Goal: Transaction & Acquisition: Book appointment/travel/reservation

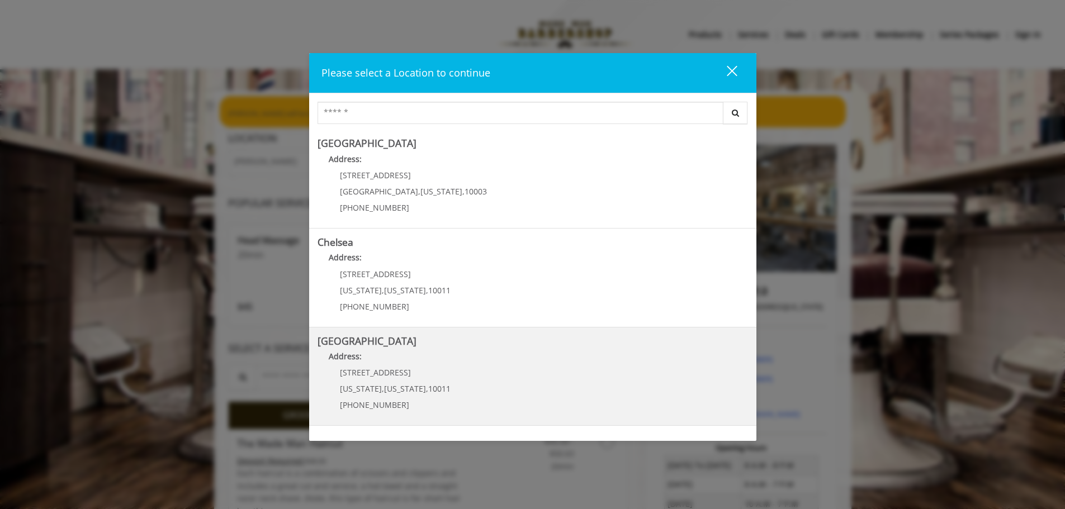
click at [534, 368] on Street "Address:" at bounding box center [532, 359] width 430 height 18
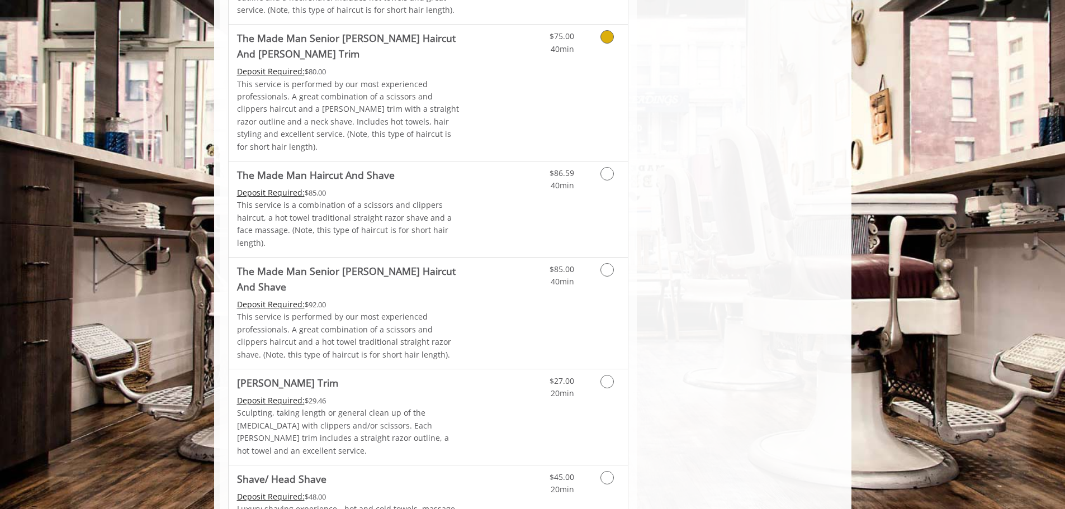
scroll to position [950, 0]
click at [478, 368] on link "Discounted Price" at bounding box center [494, 416] width 66 height 96
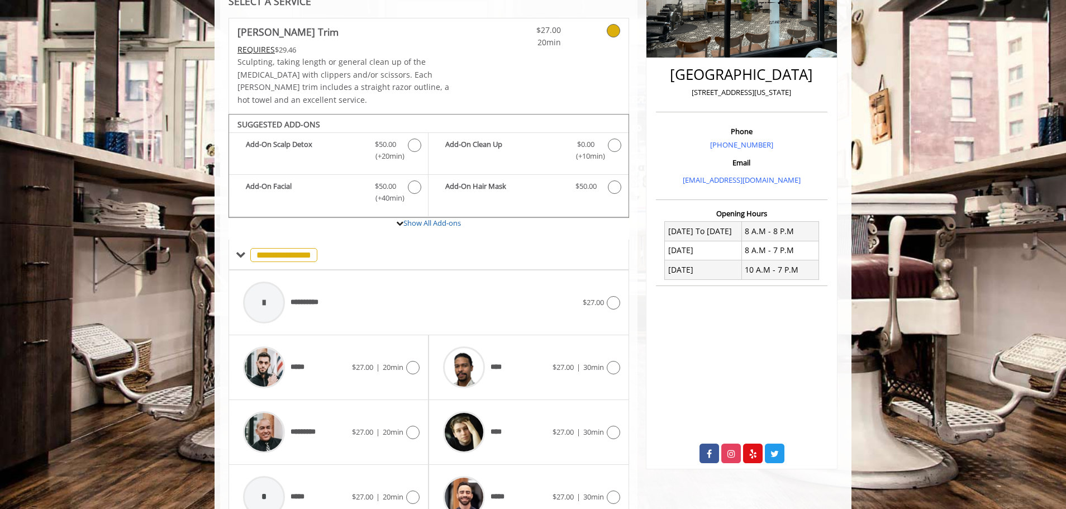
scroll to position [278, 0]
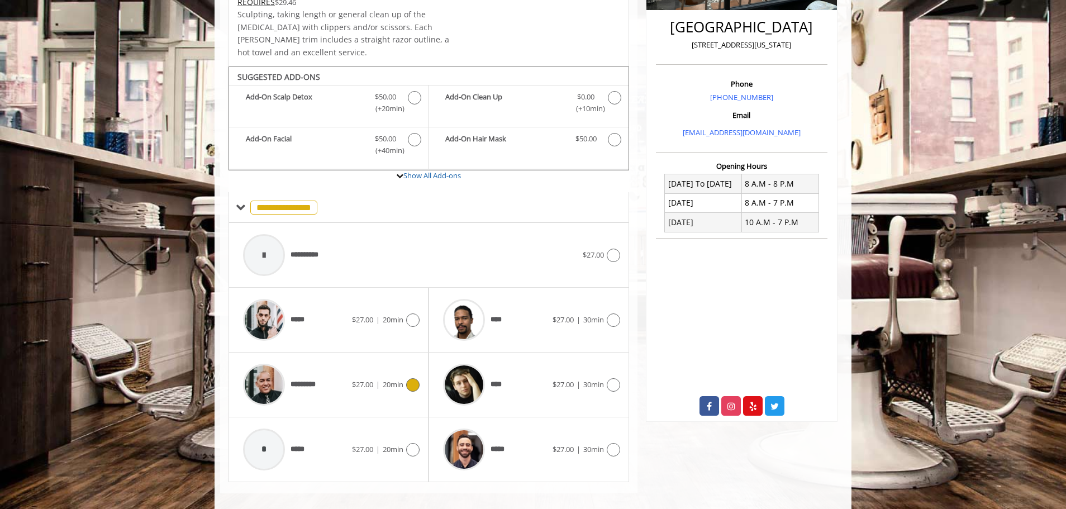
click at [417, 378] on icon at bounding box center [412, 384] width 13 height 13
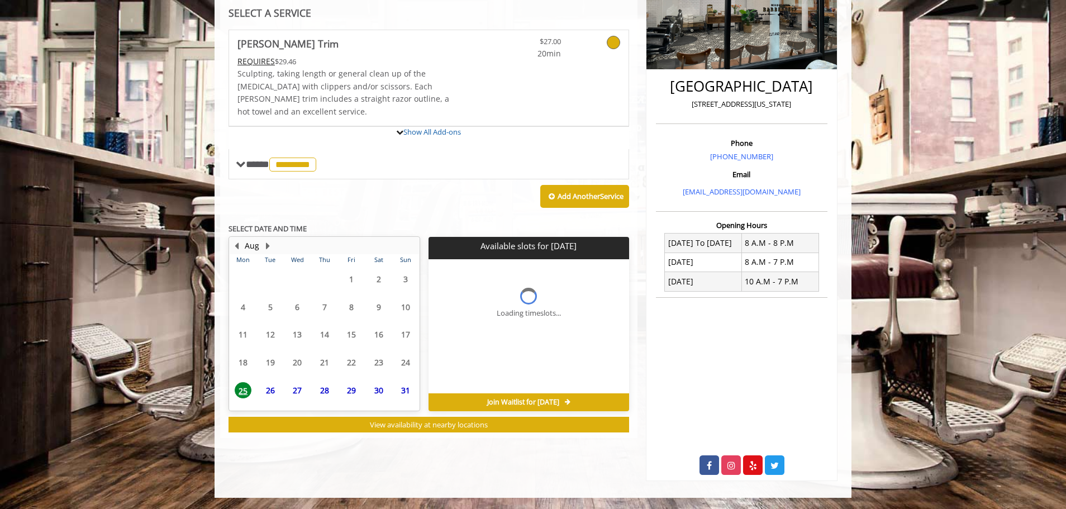
scroll to position [267, 0]
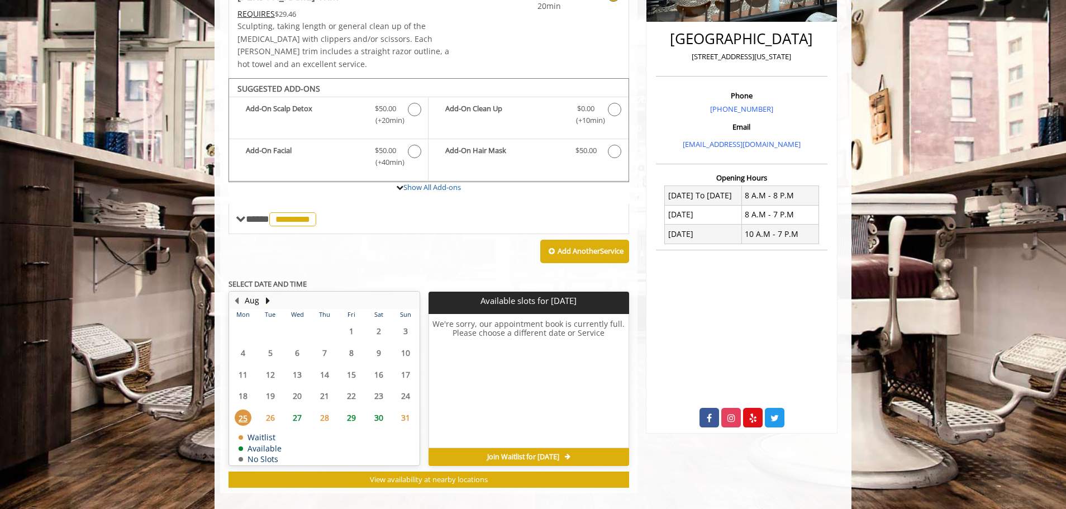
click at [351, 410] on span "29" at bounding box center [351, 418] width 17 height 16
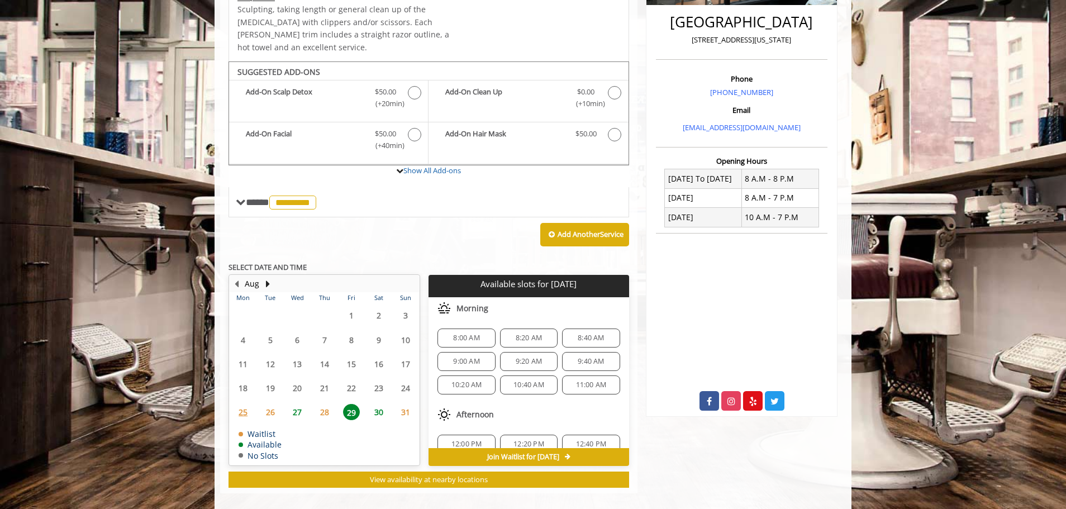
scroll to position [56, 0]
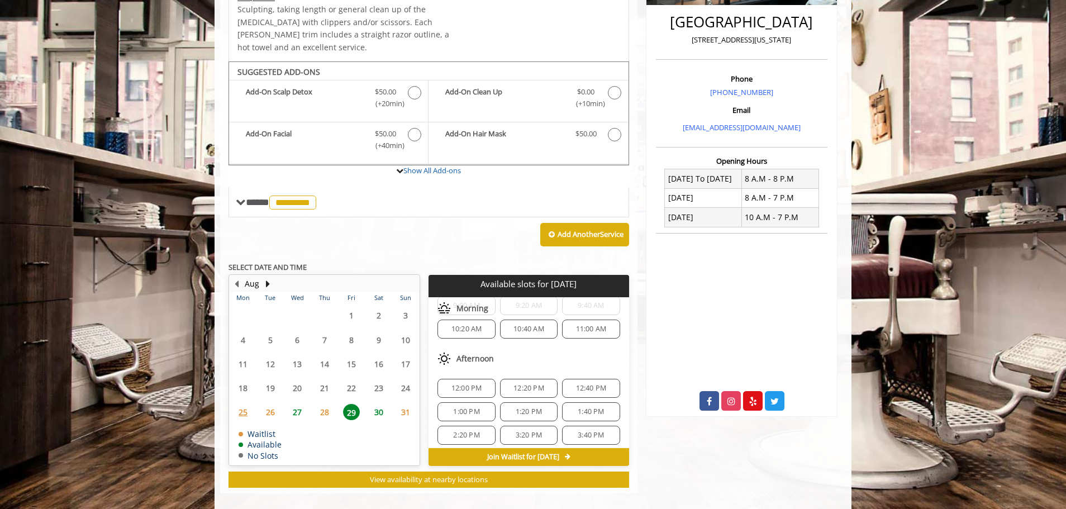
click at [457, 384] on span "12:00 PM" at bounding box center [467, 388] width 31 height 9
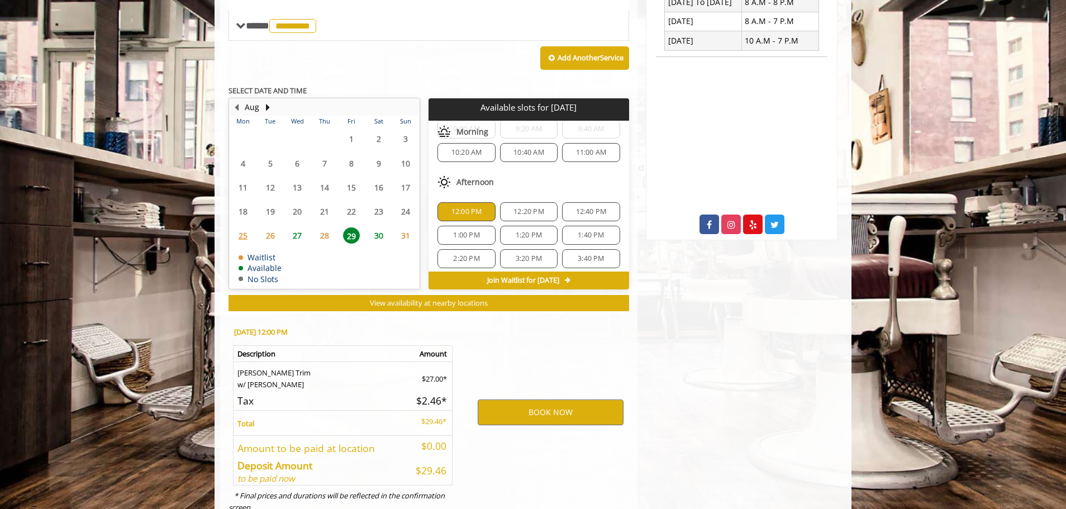
scroll to position [485, 0]
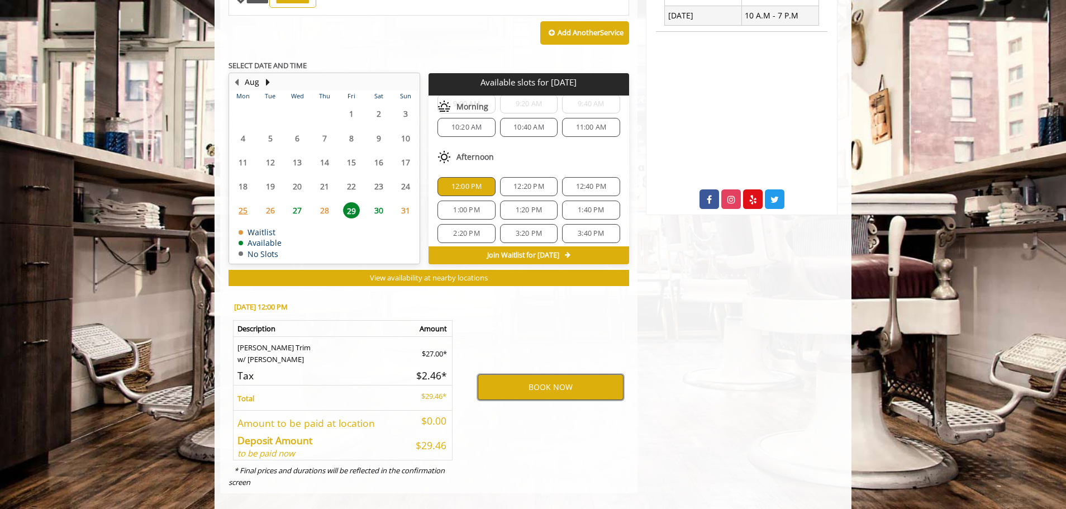
click at [558, 374] on button "BOOK NOW" at bounding box center [551, 387] width 146 height 26
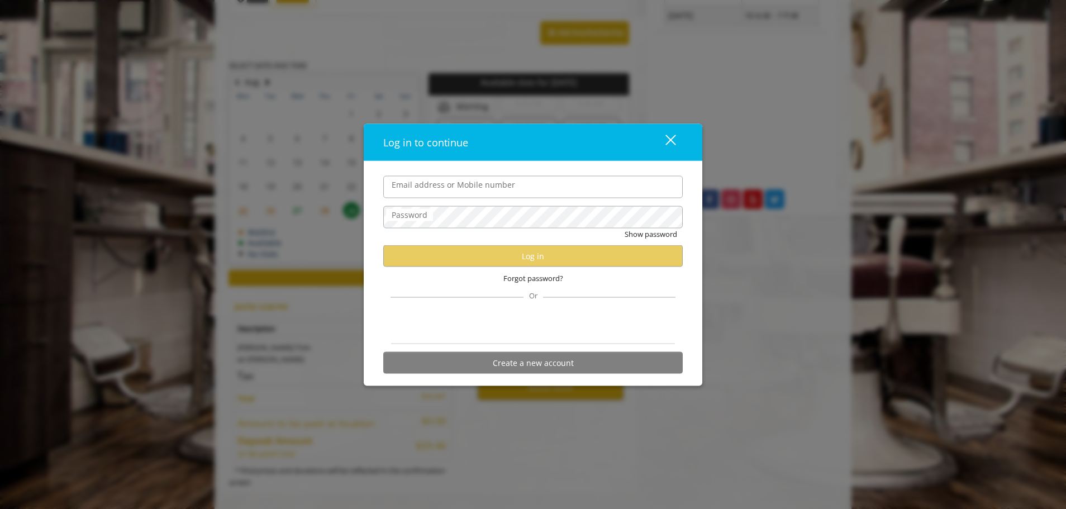
click at [580, 185] on input "Email address or Mobile number" at bounding box center [533, 186] width 300 height 22
type input "**********"
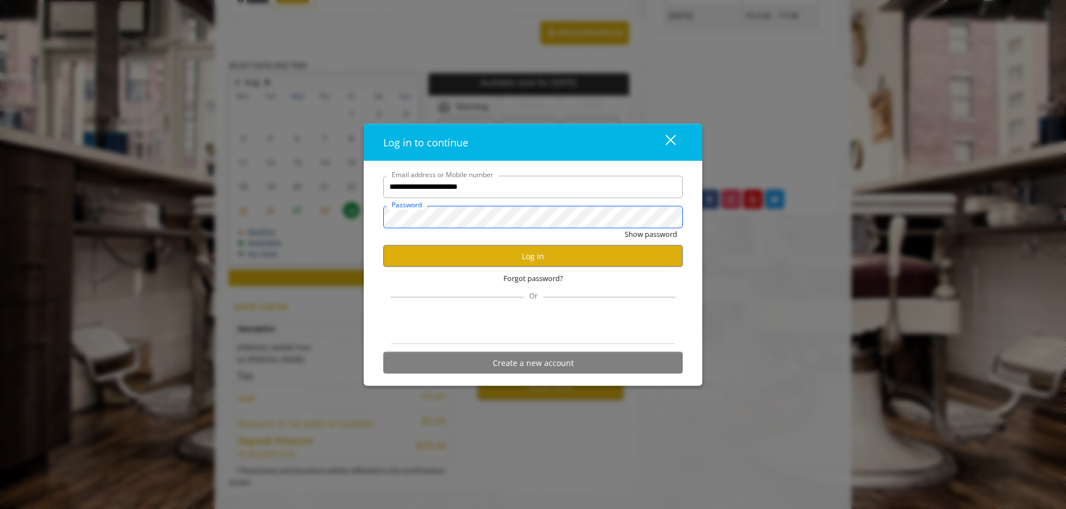
click at [625, 228] on button "Show password" at bounding box center [651, 234] width 53 height 12
click at [643, 250] on button "Log in" at bounding box center [533, 256] width 300 height 22
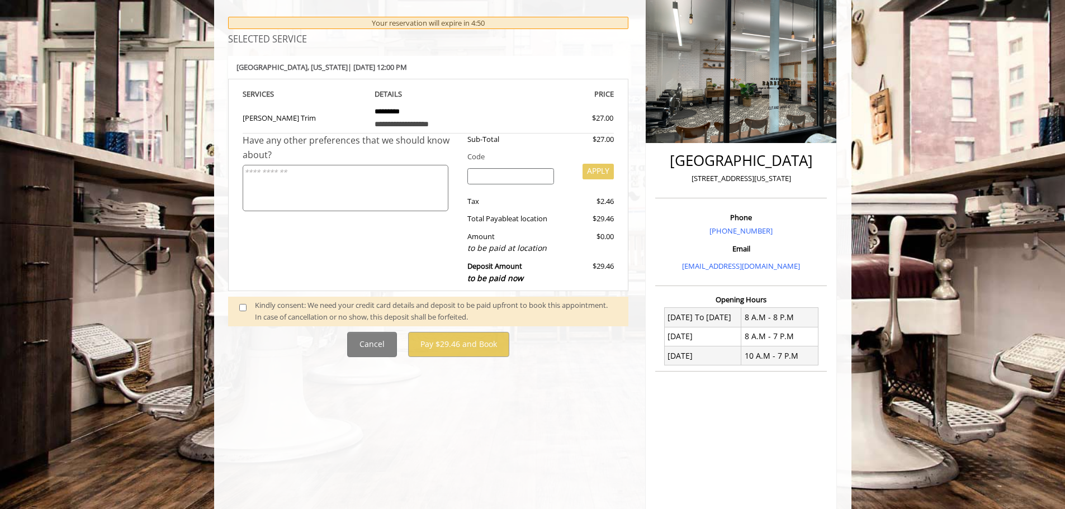
scroll to position [218, 0]
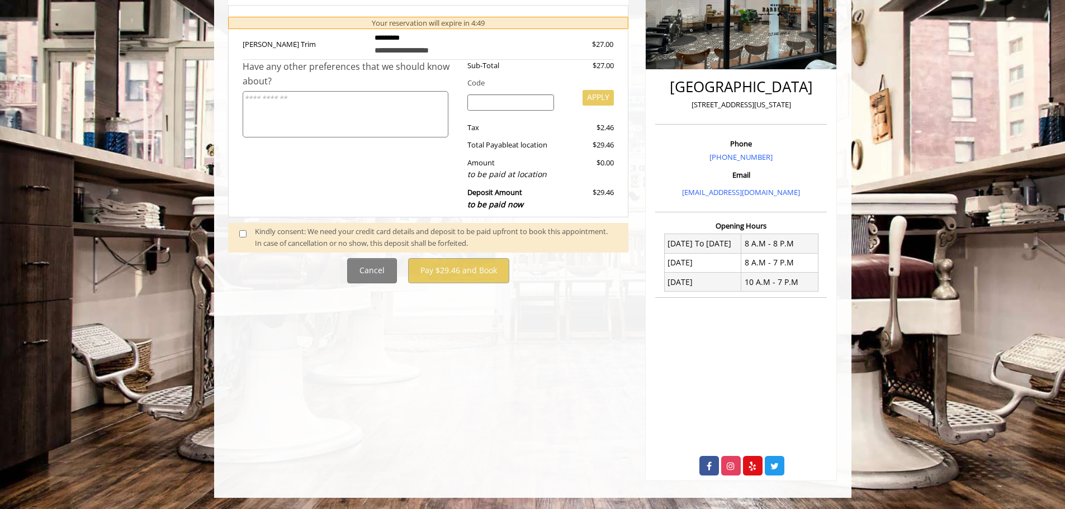
click at [355, 237] on div "Kindly consent: We need your credit card details and deposit to be paid upfront…" at bounding box center [436, 237] width 362 height 23
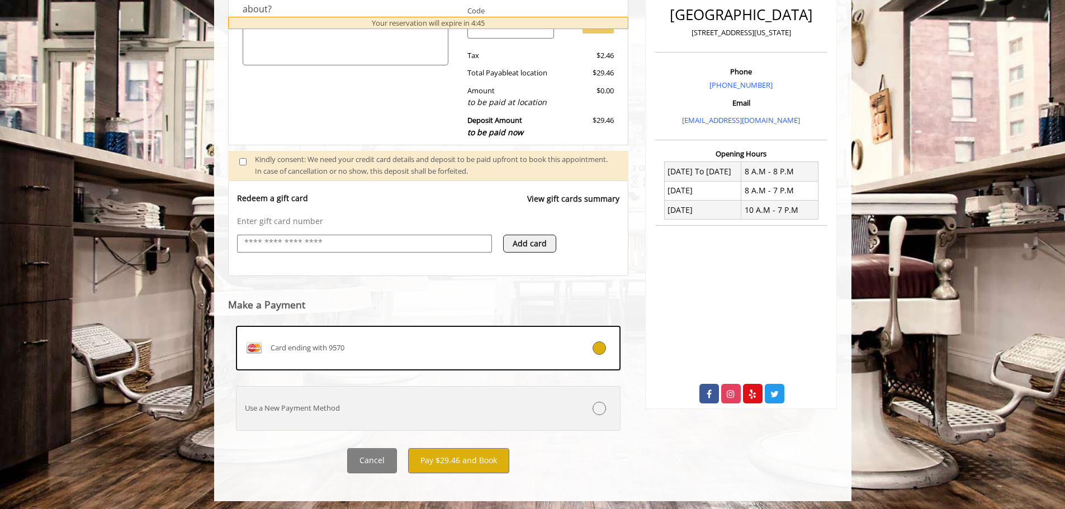
scroll to position [294, 0]
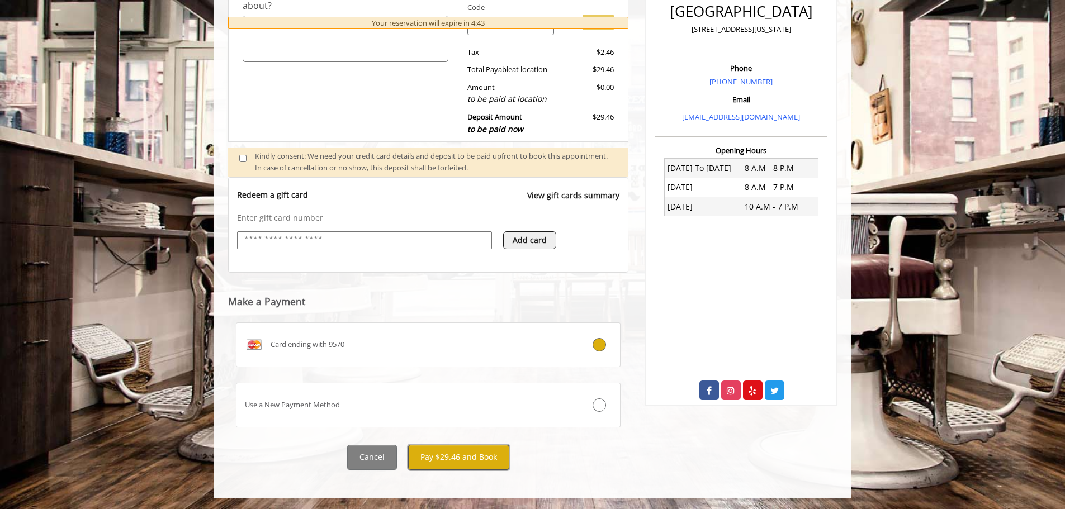
click at [490, 454] on button "Pay $29.46 and Book" at bounding box center [458, 457] width 101 height 25
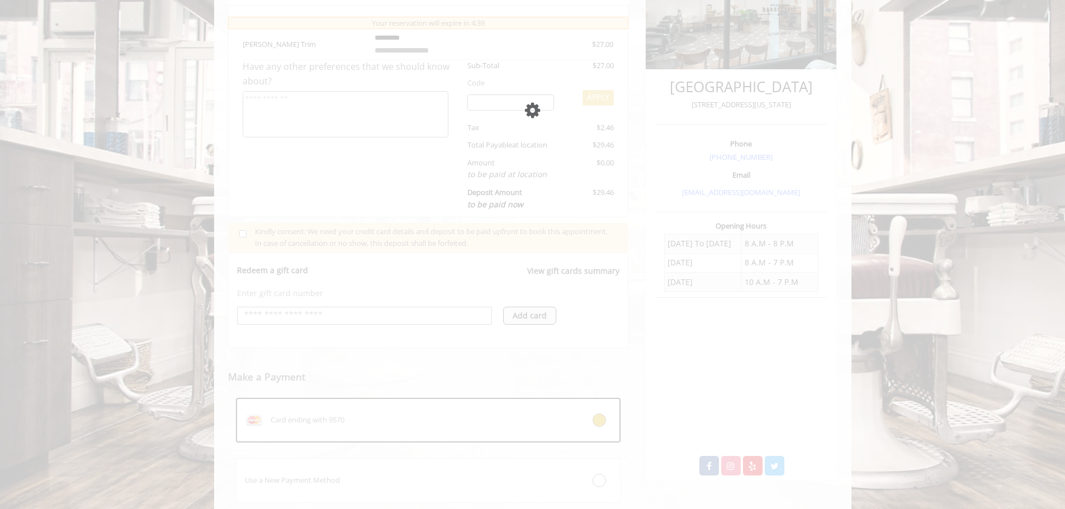
scroll to position [203, 0]
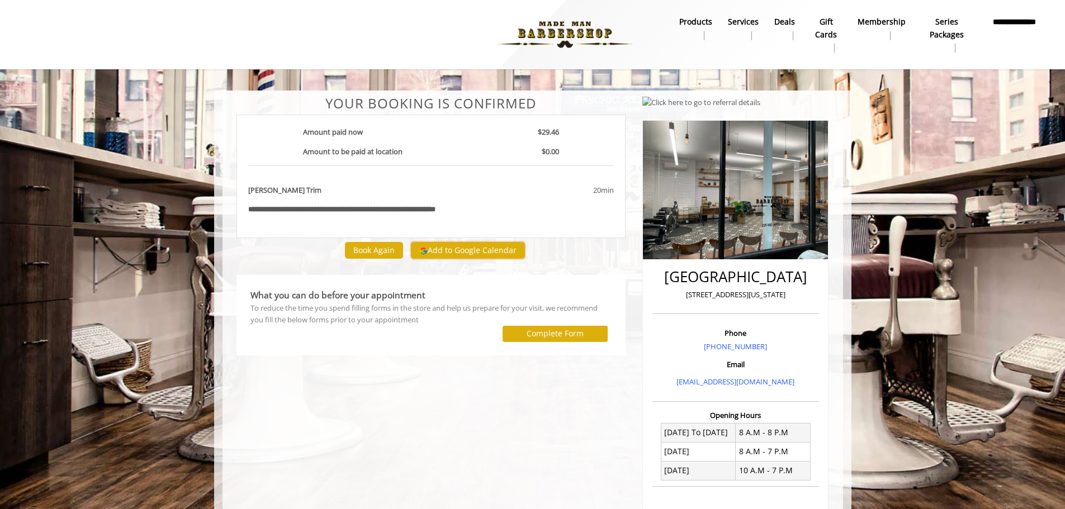
click at [448, 249] on button "Add to Google Calendar" at bounding box center [468, 250] width 114 height 17
drag, startPoint x: 308, startPoint y: 210, endPoint x: 478, endPoint y: 210, distance: 169.9
click at [478, 210] on div "**********" at bounding box center [431, 210] width 383 height 12
copy b "**********"
